Goal: Task Accomplishment & Management: Use online tool/utility

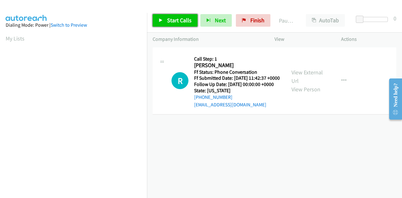
click at [182, 19] on span "Start Calls" at bounding box center [179, 20] width 25 height 7
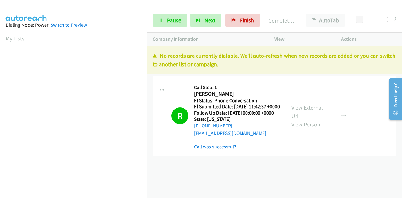
scroll to position [154, 0]
click at [230, 150] on link "Call was successful?" at bounding box center [215, 147] width 42 height 6
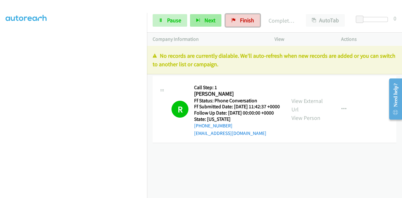
drag, startPoint x: 242, startPoint y: 21, endPoint x: 217, endPoint y: 22, distance: 25.5
click at [242, 21] on span "Finish" at bounding box center [247, 20] width 14 height 7
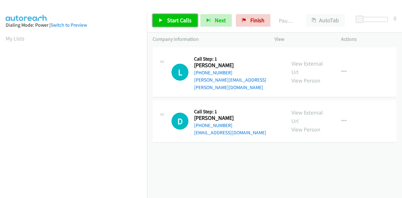
click at [181, 22] on span "Start Calls" at bounding box center [179, 20] width 25 height 7
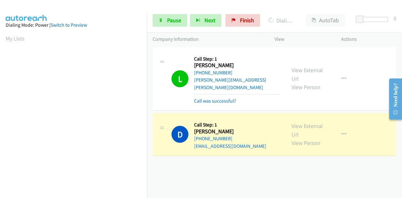
scroll to position [154, 0]
click at [217, 98] on link "Call was successful?" at bounding box center [215, 101] width 42 height 6
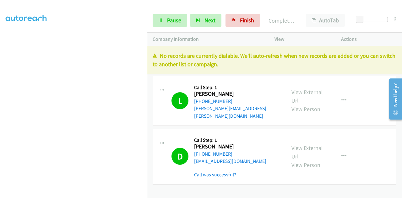
click at [218, 172] on link "Call was successful?" at bounding box center [215, 175] width 42 height 6
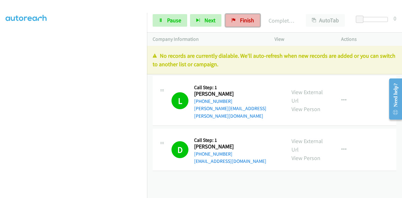
click at [235, 19] on link "Finish" at bounding box center [243, 20] width 35 height 13
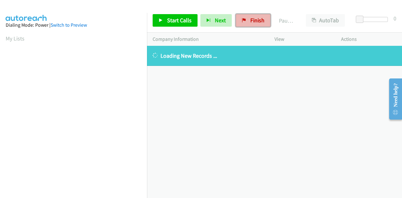
click at [254, 16] on link "Finish" at bounding box center [253, 20] width 35 height 13
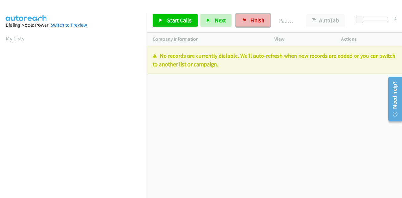
click at [253, 19] on span "Finish" at bounding box center [258, 20] width 14 height 7
